Goal: Transaction & Acquisition: Register for event/course

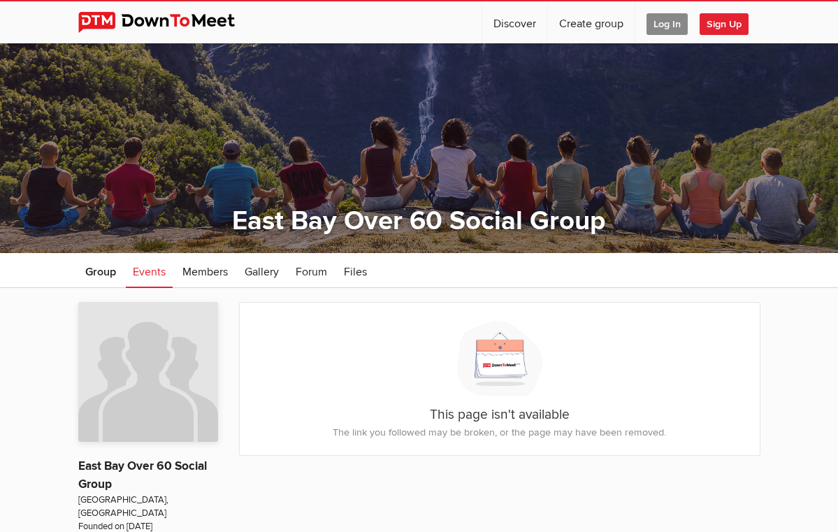
click at [714, 24] on span "Sign Up" at bounding box center [723, 24] width 49 height 22
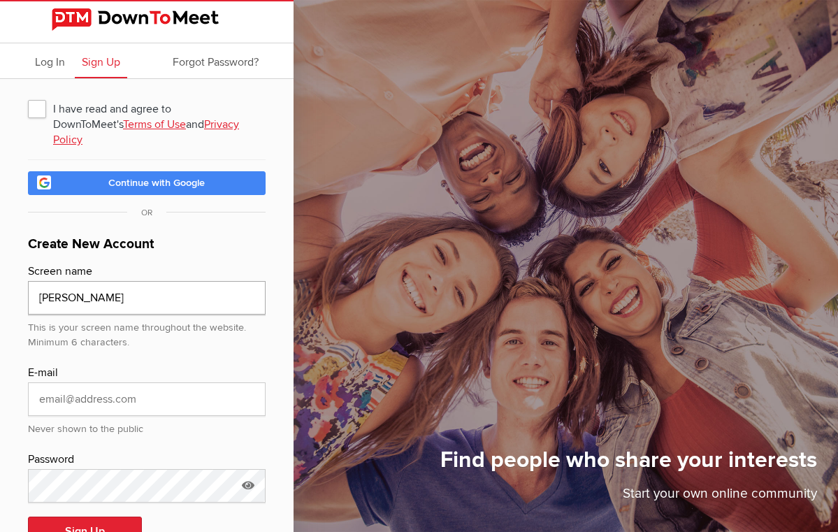
type input "[PERSON_NAME]"
type input "[EMAIL_ADDRESS][DOMAIN_NAME]"
click at [88, 516] on button "Sign Up" at bounding box center [85, 530] width 114 height 29
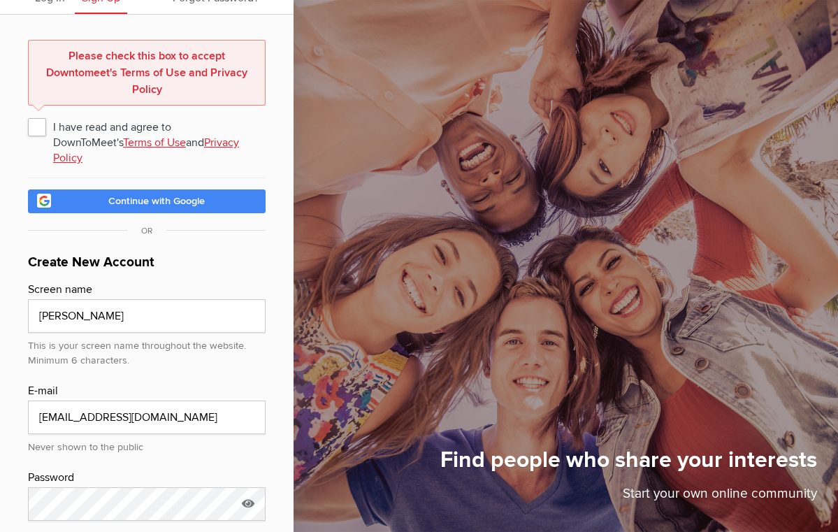
scroll to position [69, 0]
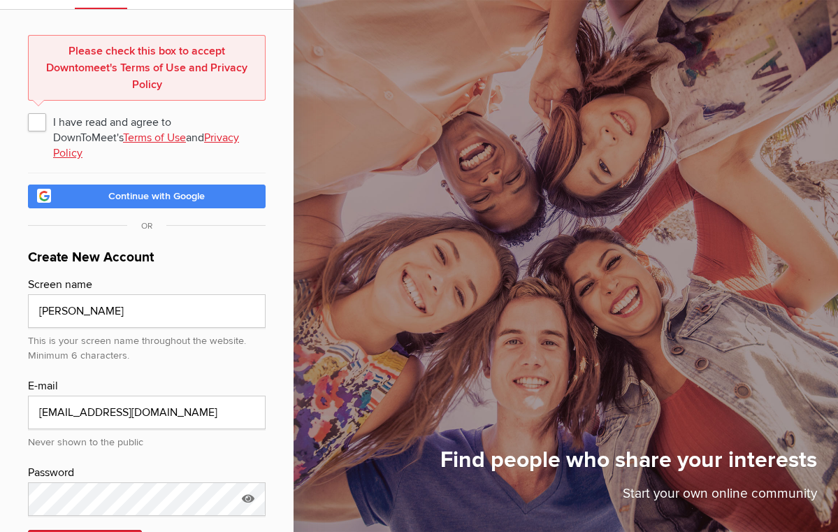
click at [36, 120] on span "I have read and agree to DownToMeet's Terms of Use and Privacy Policy" at bounding box center [146, 121] width 237 height 25
click at [28, 109] on input "I have read and agree to DownToMeet's Terms of Use and Privacy Policy" at bounding box center [27, 108] width 1 height 1
checkbox input "true"
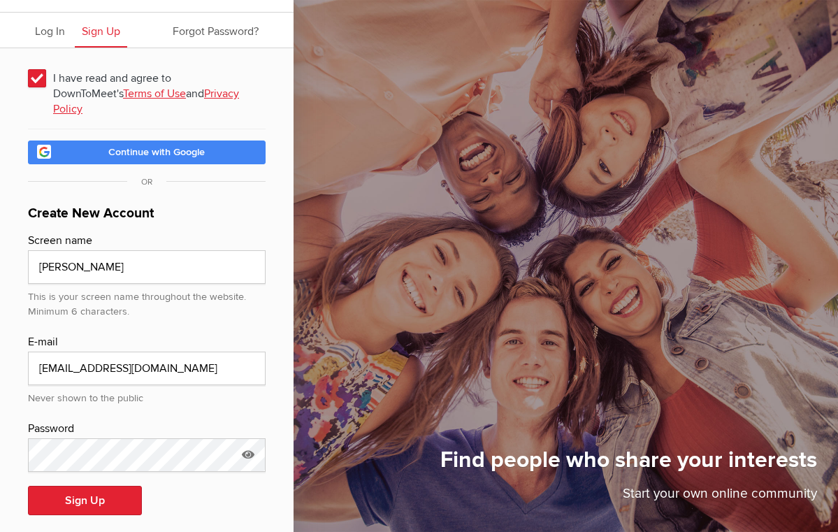
scroll to position [30, 0]
click at [68, 486] on button "Sign Up" at bounding box center [85, 500] width 114 height 29
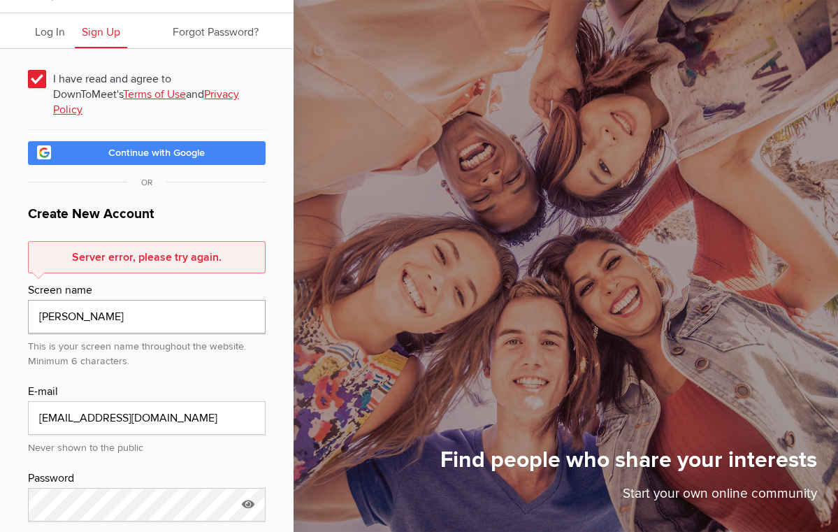
drag, startPoint x: 91, startPoint y: 300, endPoint x: 26, endPoint y: 298, distance: 65.0
click at [26, 298] on div "I have read and agree to DownToMeet's Terms of Use and Privacy Policy Continue …" at bounding box center [146, 323] width 293 height 549
type input "[PERSON_NAME]"
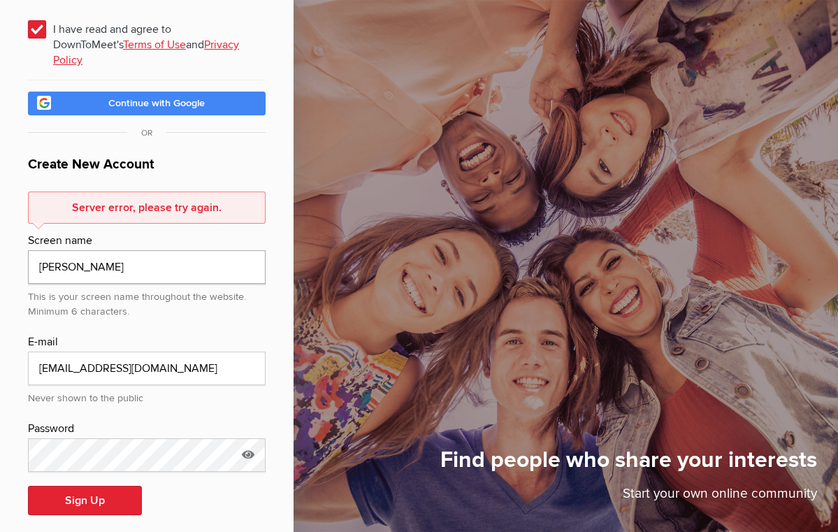
scroll to position [79, 0]
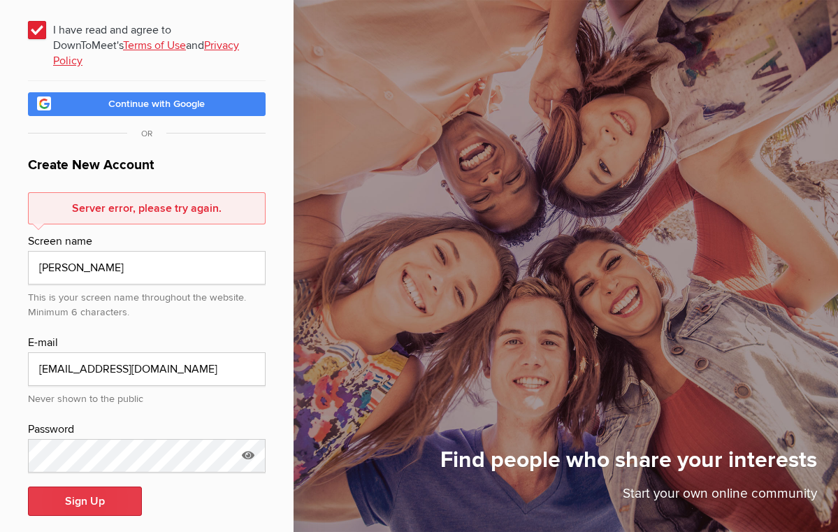
click at [80, 486] on button "Sign Up" at bounding box center [85, 500] width 114 height 29
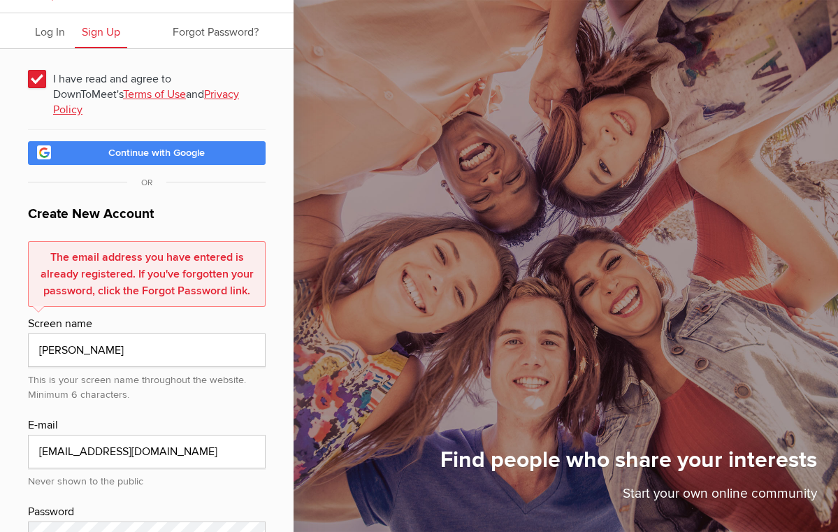
type input "google_vignette"
drag, startPoint x: 119, startPoint y: 436, endPoint x: 18, endPoint y: 433, distance: 100.6
click at [18, 433] on div "I have read and agree to DownToMeet's Terms of Use and Privacy Policy Continue …" at bounding box center [146, 340] width 293 height 583
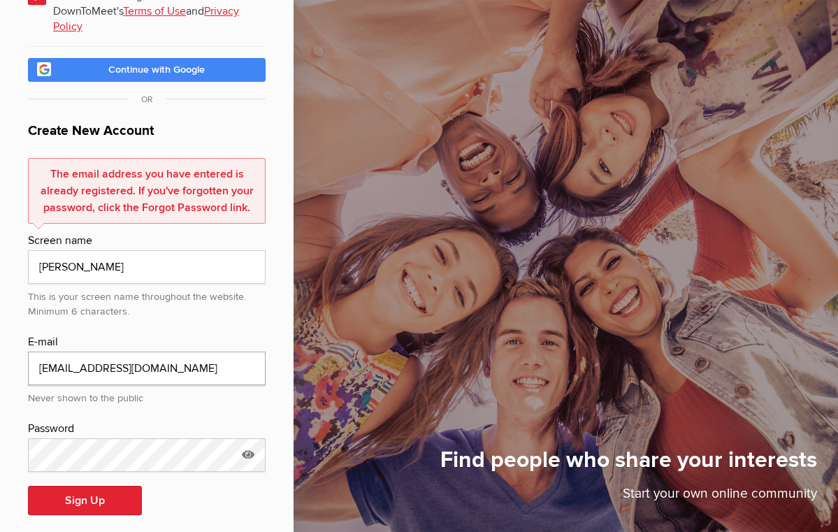
scroll to position [112, 0]
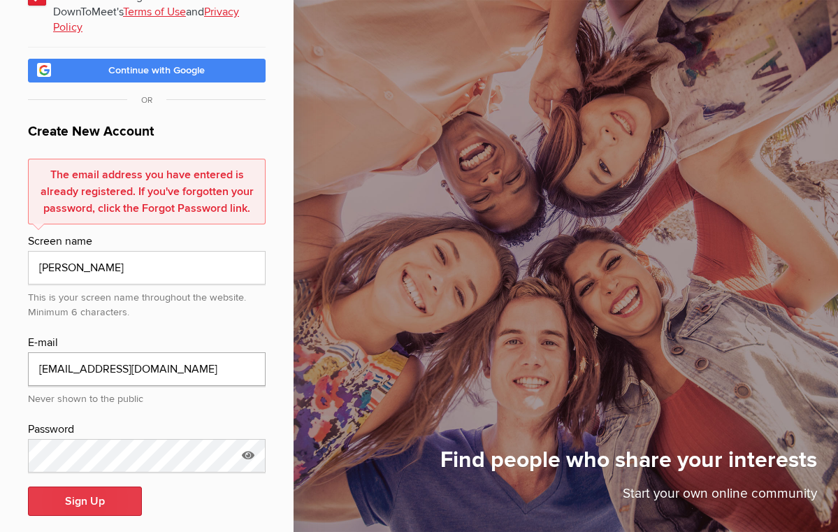
type input "[EMAIL_ADDRESS][DOMAIN_NAME]"
click at [75, 486] on button "Sign Up" at bounding box center [85, 500] width 114 height 29
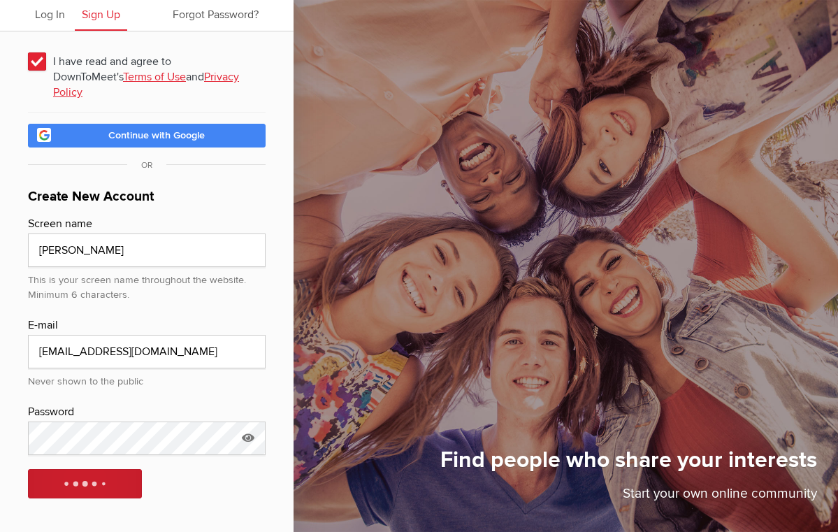
scroll to position [30, 0]
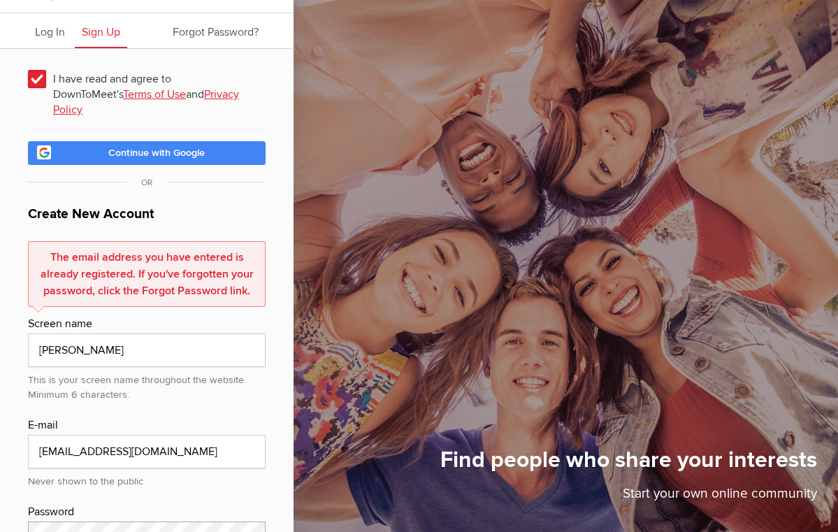
click at [23, 521] on div "I have read and agree to DownToMeet's Terms of Use and Privacy Policy Continue …" at bounding box center [146, 340] width 293 height 583
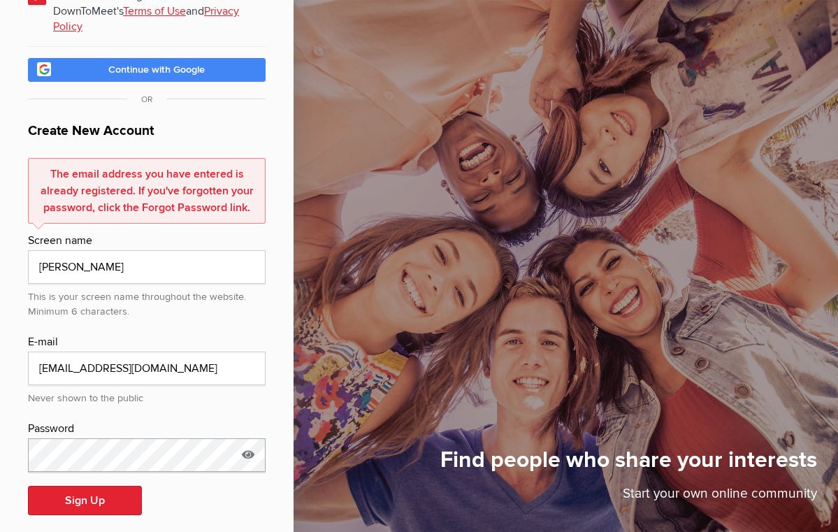
scroll to position [112, 0]
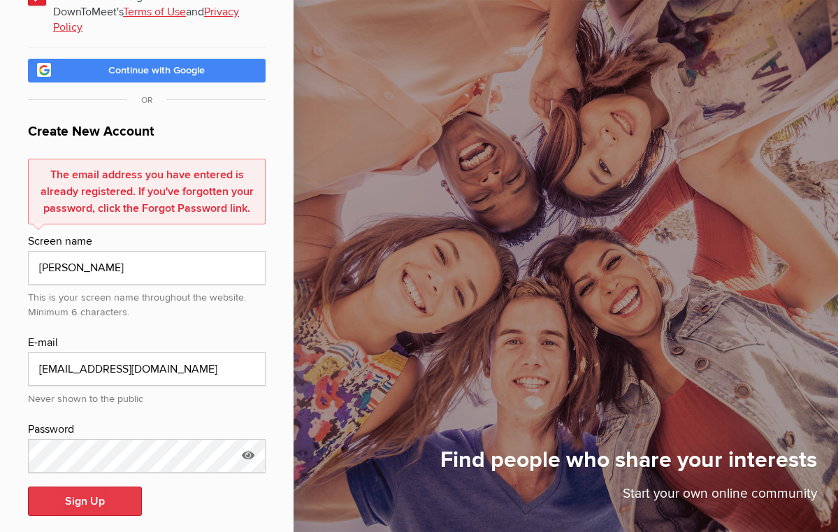
click at [71, 486] on button "Sign Up" at bounding box center [85, 500] width 114 height 29
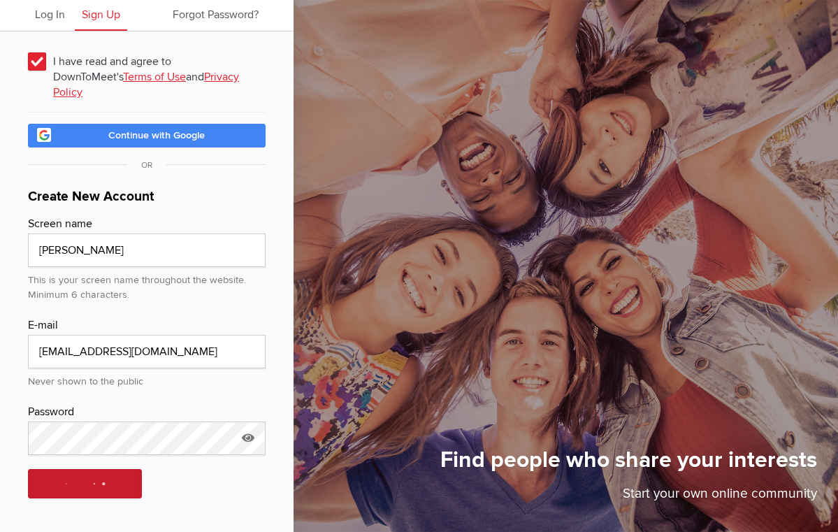
scroll to position [30, 0]
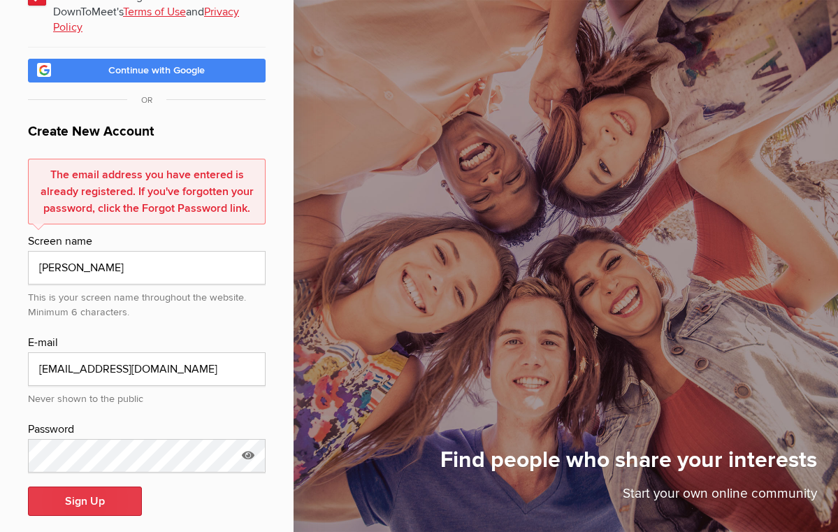
click at [71, 486] on button "Sign Up" at bounding box center [85, 500] width 114 height 29
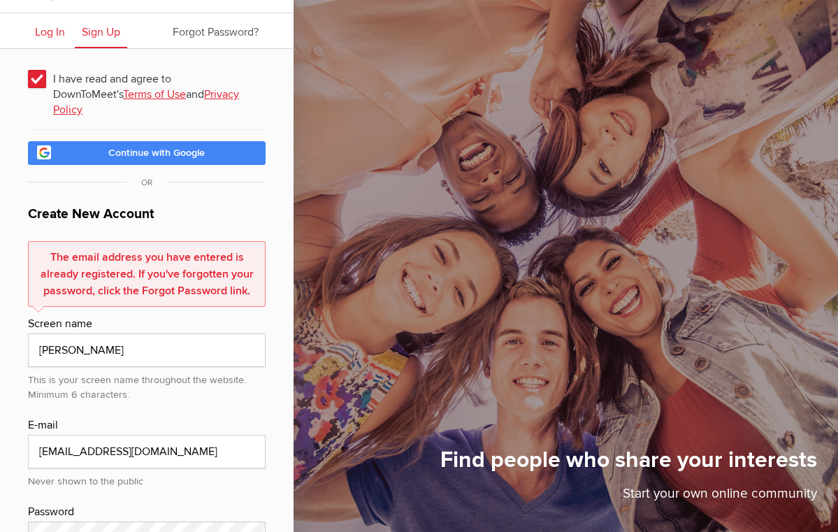
click at [50, 31] on span "Log In" at bounding box center [50, 32] width 30 height 14
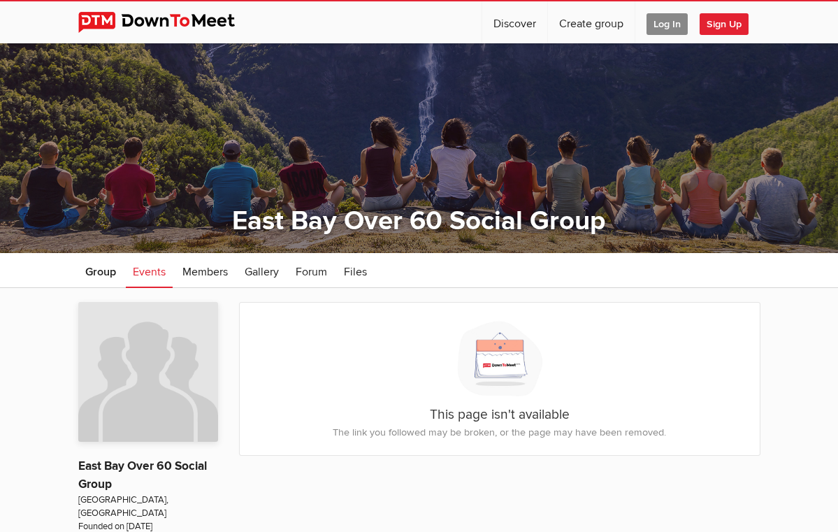
click at [658, 24] on span "Log In" at bounding box center [666, 24] width 41 height 22
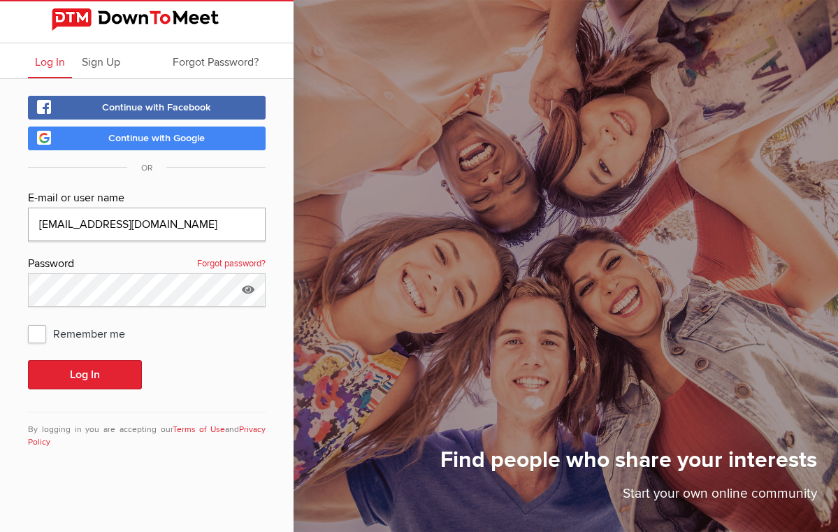
type input "mleila@sbcglobal.net"
click at [95, 372] on button "Log In" at bounding box center [85, 374] width 114 height 29
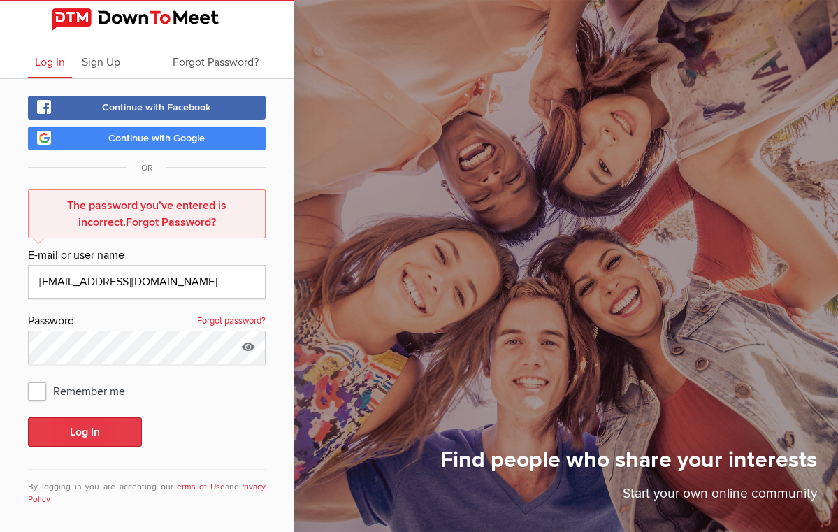
scroll to position [8, 0]
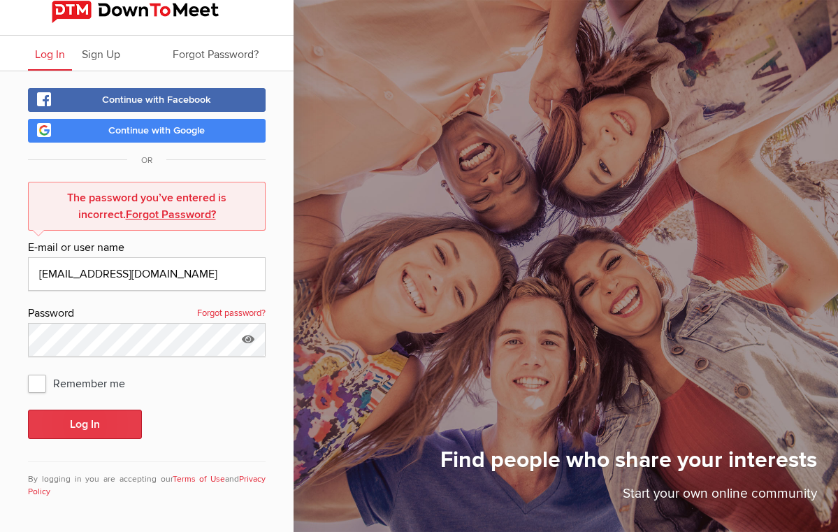
click at [77, 423] on button "Log In" at bounding box center [85, 423] width 114 height 29
click at [92, 419] on button "Log In" at bounding box center [85, 423] width 114 height 29
click at [24, 332] on div "Continue with Facebook Continue with Google OR The password you’ve entered is i…" at bounding box center [146, 301] width 293 height 460
click at [68, 422] on button "Log In" at bounding box center [85, 423] width 114 height 29
click at [84, 420] on button "Log In" at bounding box center [85, 423] width 114 height 29
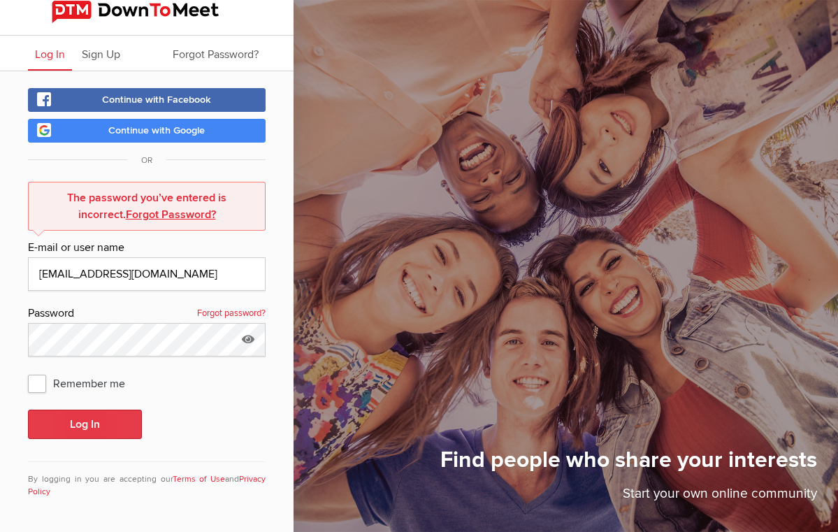
click at [77, 423] on button "Log In" at bounding box center [85, 423] width 114 height 29
